Goal: Information Seeking & Learning: Learn about a topic

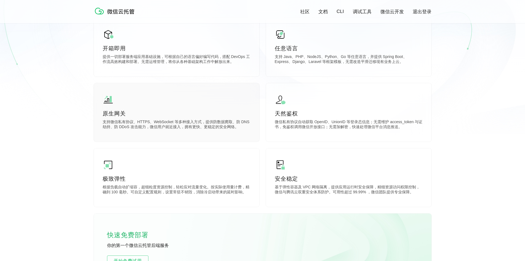
scroll to position [165, 0]
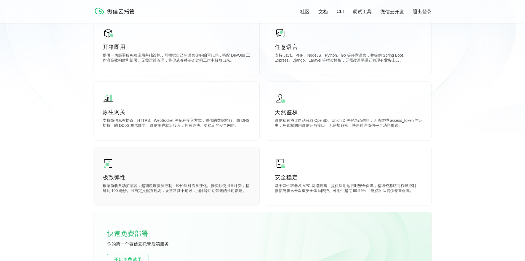
click at [99, 189] on div "极致弹性 根据负载自动扩缩容，超细粒度资源控制，轻松应对流量变化。按实际使用量计费，精确到 100 毫秒。可自定义配置规则，设置常驻不销毁，消除冷启动带来的延…" at bounding box center [176, 176] width 165 height 58
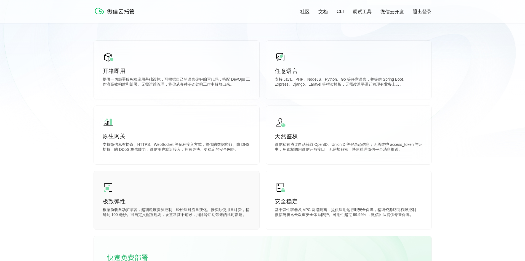
scroll to position [110, 0]
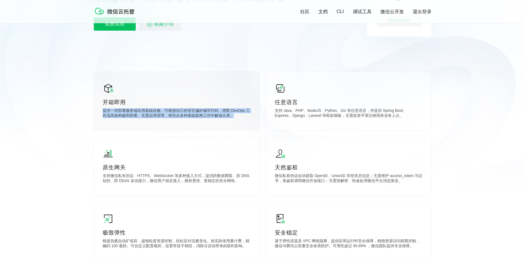
drag, startPoint x: 100, startPoint y: 110, endPoint x: 248, endPoint y: 116, distance: 148.4
click at [248, 116] on div "开箱即用 提供一切部署服务端应用基础设施，可根据自己的语言偏好编写代码，搭配 DevOps 工作流高效构建和部署。无需运维管理，将你从各种基础架构工作中解放出…" at bounding box center [176, 101] width 165 height 58
click at [248, 116] on p "提供一切部署服务端应用基础设施，可根据自己的语言偏好编写代码，搭配 DevOps 工作流高效构建和部署。无需运维管理，将你从各种基础架构工作中解放出来。" at bounding box center [177, 113] width 148 height 11
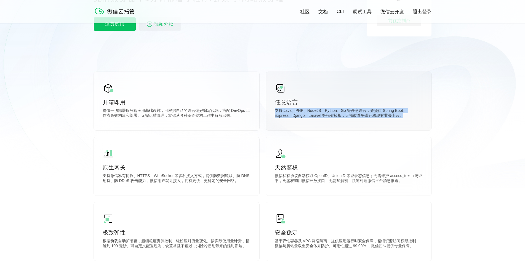
drag, startPoint x: 272, startPoint y: 112, endPoint x: 406, endPoint y: 121, distance: 134.0
click at [406, 121] on div "任意语言 支持 Java、PHP、NodeJS、Python、Go 等任意语言，并提供 Spring Boot、Express、Django、Laravel …" at bounding box center [348, 101] width 165 height 58
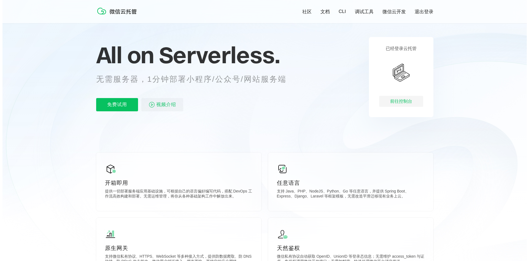
scroll to position [28, 0]
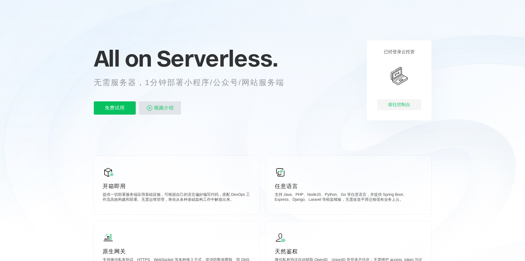
click at [163, 108] on span "视频介绍" at bounding box center [164, 107] width 20 height 13
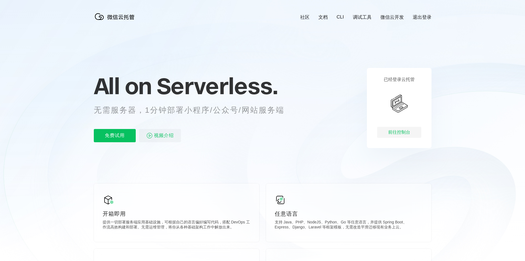
scroll to position [0, 980]
click at [391, 134] on div "前往控制台" at bounding box center [399, 132] width 44 height 11
